Goal: Understand process/instructions: Learn how to perform a task or action

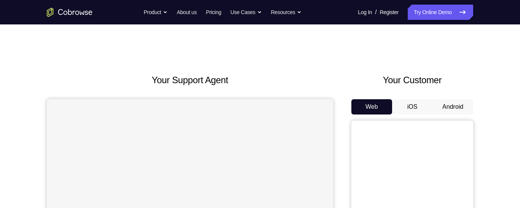
click at [460, 104] on button "Android" at bounding box center [453, 106] width 41 height 15
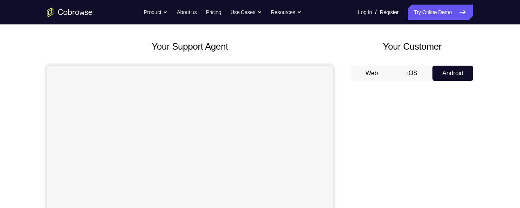
scroll to position [34, 0]
click at [412, 73] on button "iOS" at bounding box center [412, 72] width 41 height 15
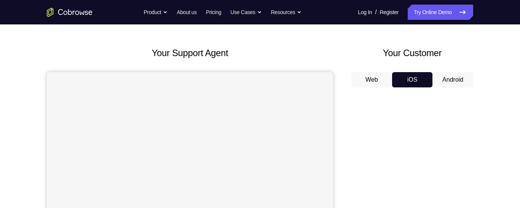
scroll to position [27, 0]
click at [367, 78] on button "Web" at bounding box center [371, 79] width 41 height 15
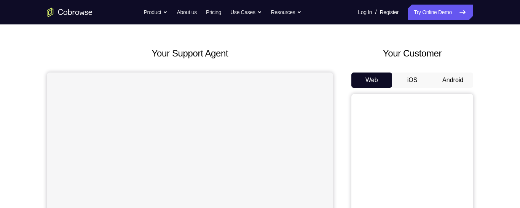
click at [445, 81] on button "Android" at bounding box center [453, 79] width 41 height 15
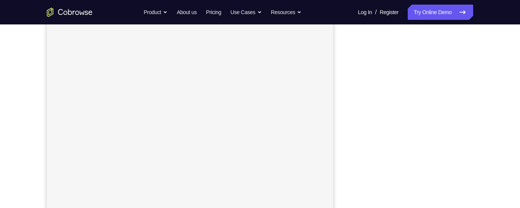
scroll to position [141, 0]
click at [486, 94] on div "Your Support Agent Your Customer Web iOS Android Next Steps We’d be happy to gi…" at bounding box center [259, 135] width 487 height 502
click at [476, 105] on div "Your Support Agent Your Customer Web iOS Android Next Steps We’d be happy to gi…" at bounding box center [259, 133] width 487 height 502
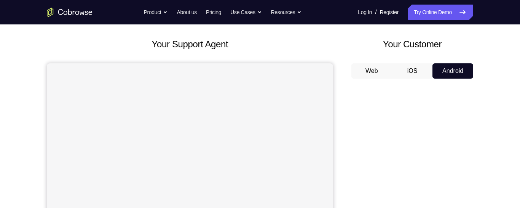
scroll to position [38, 0]
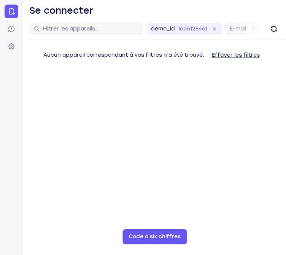
click at [267, 30] on div "demo_id 1625128461 1625128461 E-mail ID d’utilisateur ID d’appareil Nom de l’ap…" at bounding box center [154, 29] width 263 height 22
click at [276, 30] on icon "Rafraîchir" at bounding box center [274, 29] width 7 height 7
